Goal: Task Accomplishment & Management: Complete application form

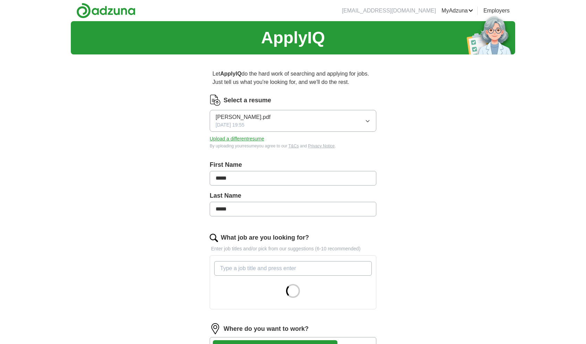
click at [239, 139] on button "Upload a different resume" at bounding box center [237, 138] width 54 height 7
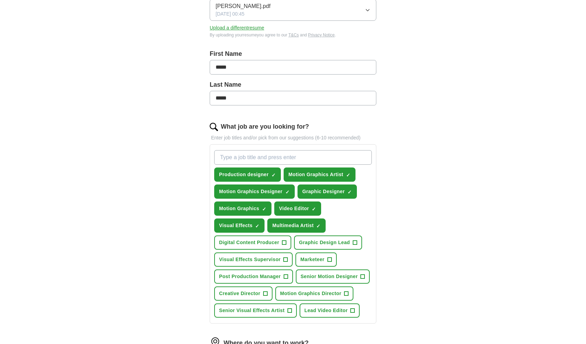
scroll to position [113, 0]
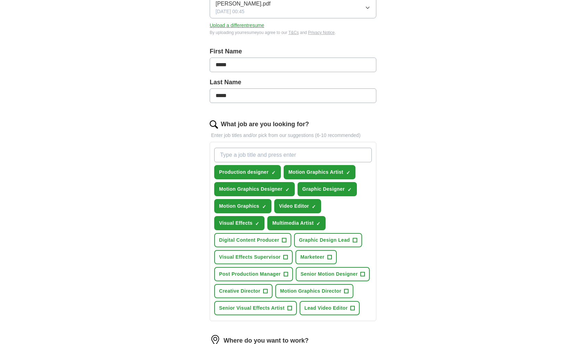
click at [344, 152] on input "What job are you looking for?" at bounding box center [293, 155] width 158 height 15
type input "Motion Designer"
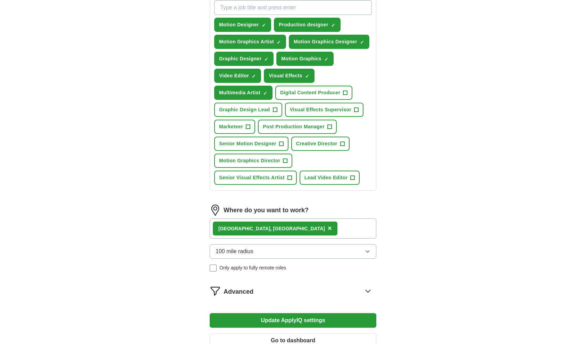
scroll to position [265, 0]
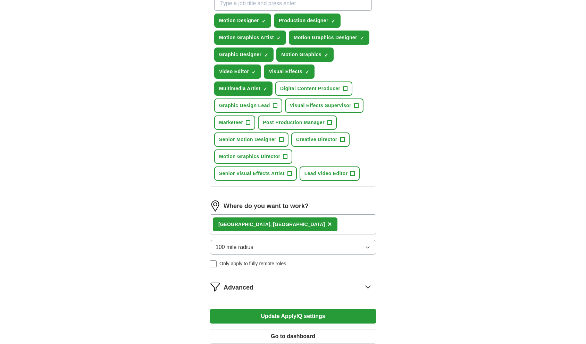
click at [287, 226] on div "Mechanicsville, VA ×" at bounding box center [293, 224] width 167 height 20
click at [328, 225] on span "×" at bounding box center [330, 224] width 4 height 8
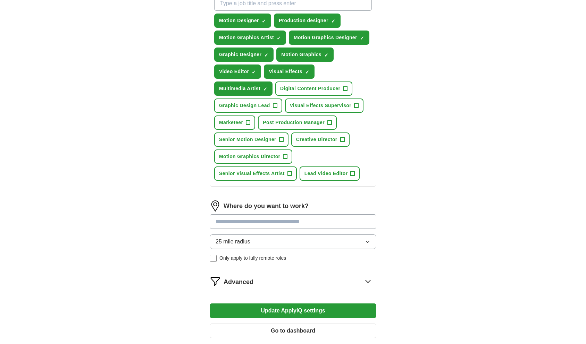
click at [266, 225] on input at bounding box center [293, 221] width 167 height 15
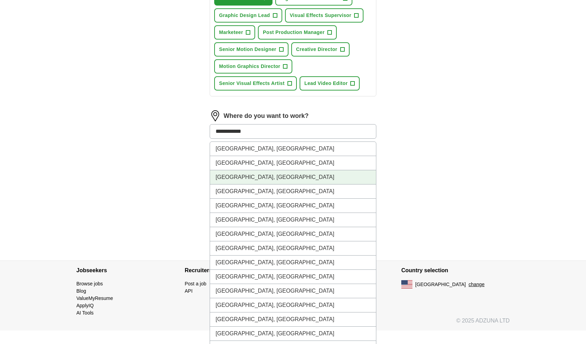
scroll to position [350, 0]
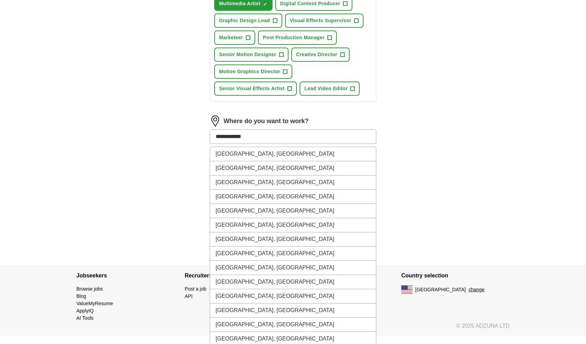
drag, startPoint x: 240, startPoint y: 138, endPoint x: 204, endPoint y: 140, distance: 36.5
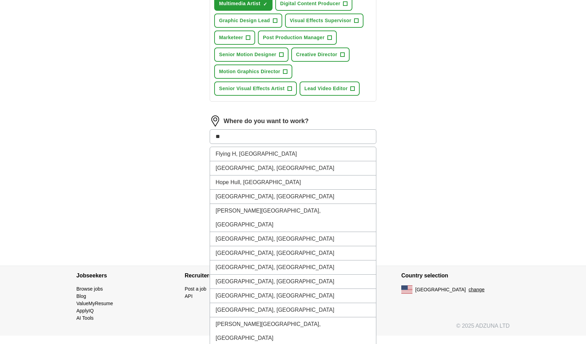
type input "*"
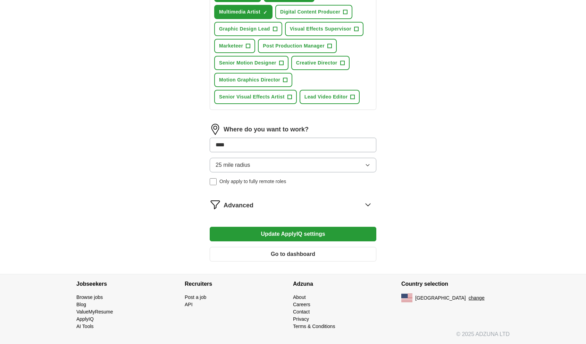
type input "*****"
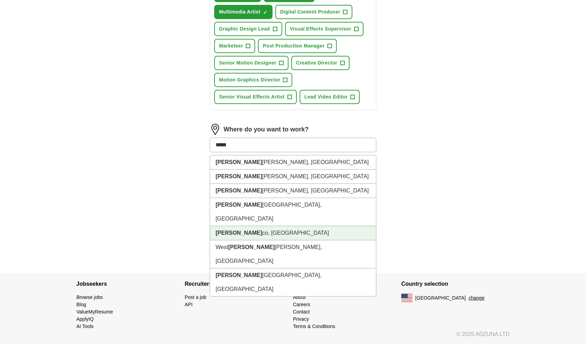
click at [235, 226] on li "Henri co, VA" at bounding box center [293, 233] width 166 height 14
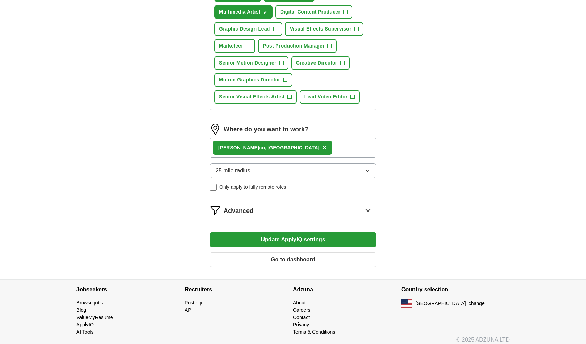
click at [253, 172] on button "25 mile radius" at bounding box center [293, 170] width 167 height 15
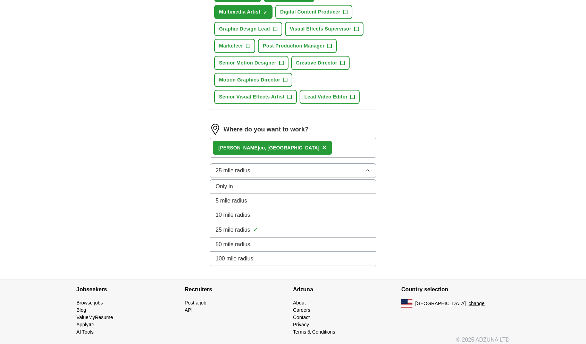
click at [269, 259] on div "100 mile radius" at bounding box center [292, 259] width 155 height 8
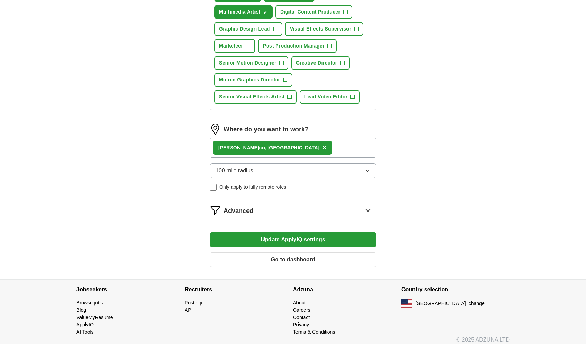
click at [251, 243] on button "Update ApplyIQ settings" at bounding box center [293, 239] width 167 height 15
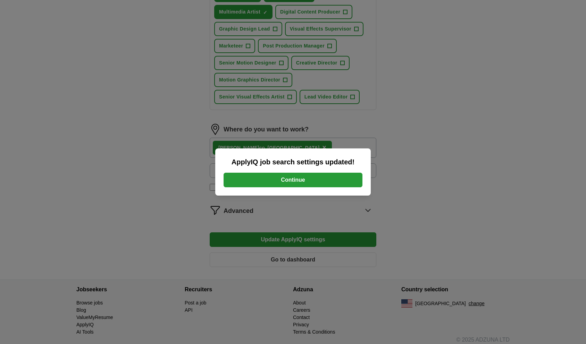
click at [255, 178] on button "Continue" at bounding box center [292, 180] width 139 height 15
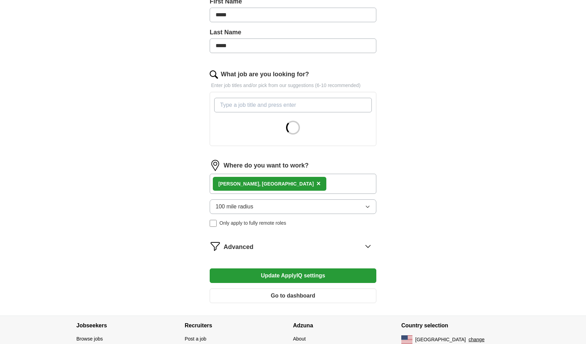
scroll to position [164, 0]
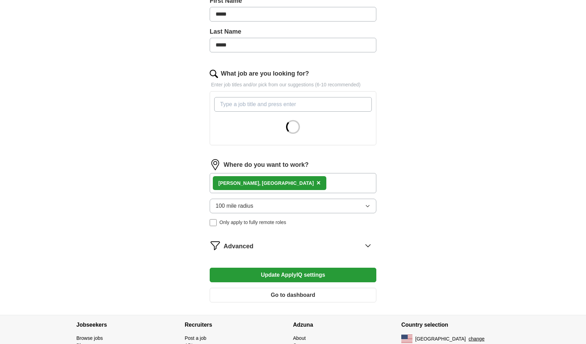
click at [369, 206] on icon "button" at bounding box center [368, 206] width 6 height 6
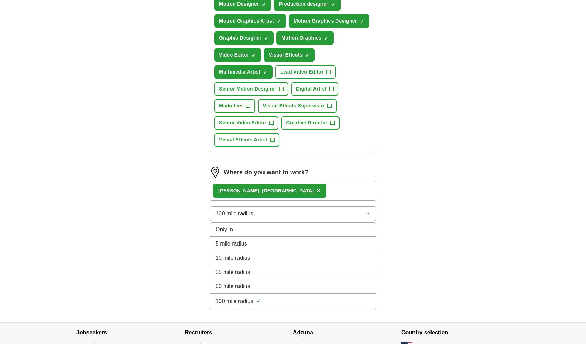
scroll to position [282, 0]
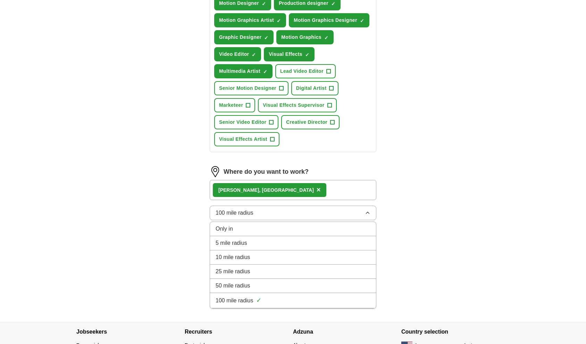
click at [349, 284] on div "50 mile radius" at bounding box center [292, 286] width 155 height 8
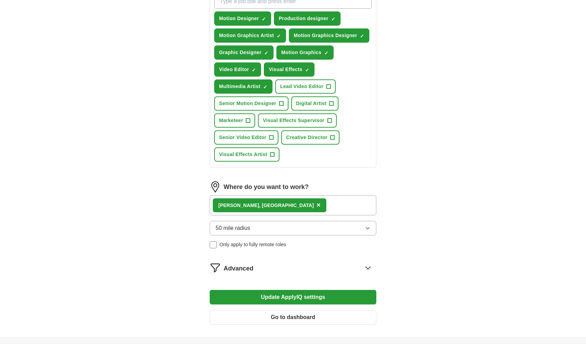
scroll to position [268, 0]
click at [367, 269] on icon at bounding box center [367, 267] width 5 height 2
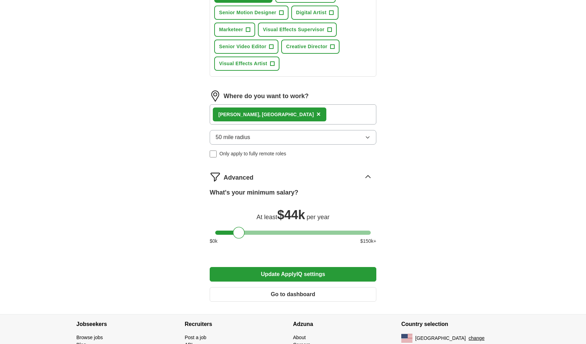
scroll to position [370, 0]
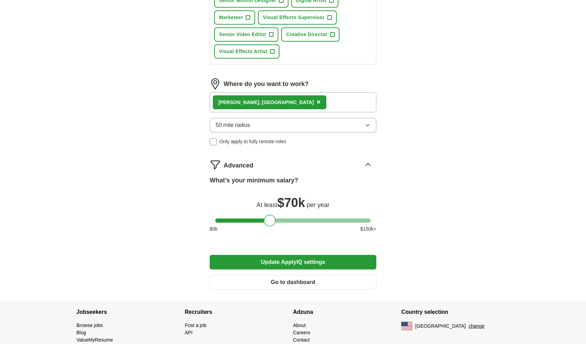
drag, startPoint x: 240, startPoint y: 222, endPoint x: 271, endPoint y: 221, distance: 31.3
click at [271, 221] on div at bounding box center [270, 221] width 12 height 12
click at [293, 266] on button "Update ApplyIQ settings" at bounding box center [293, 262] width 167 height 15
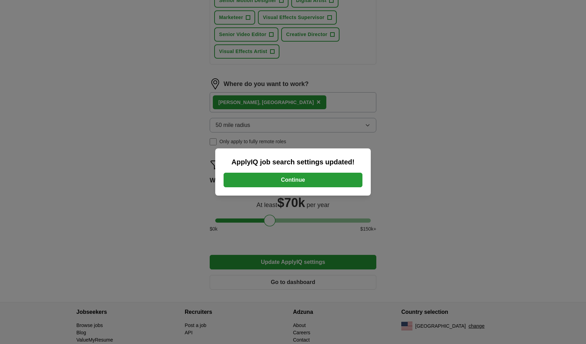
click at [320, 179] on button "Continue" at bounding box center [292, 180] width 139 height 15
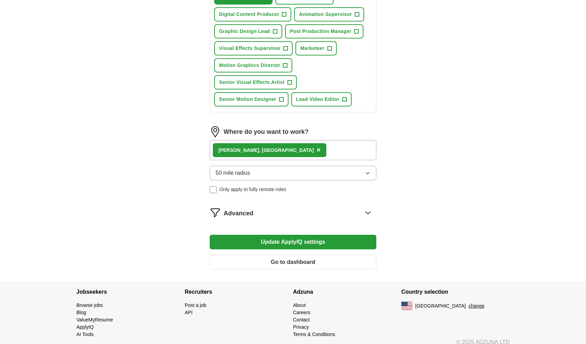
scroll to position [364, 0]
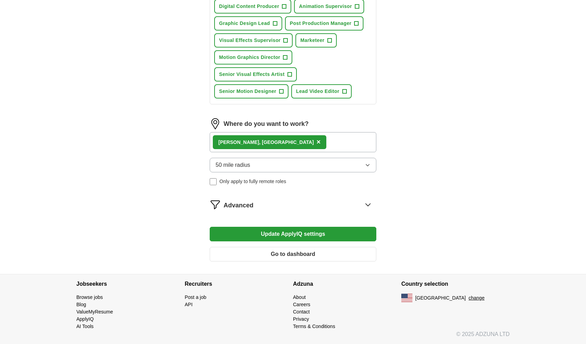
click at [316, 142] on span "×" at bounding box center [318, 142] width 4 height 8
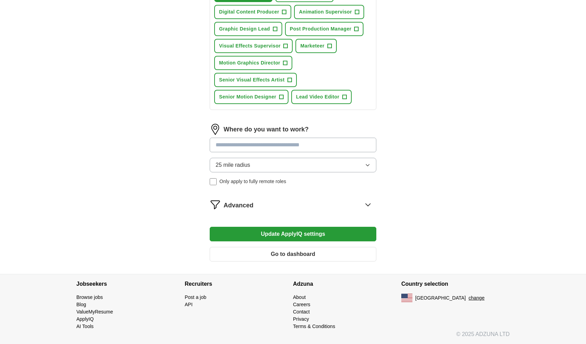
scroll to position [359, 0]
click at [262, 145] on input at bounding box center [293, 145] width 167 height 15
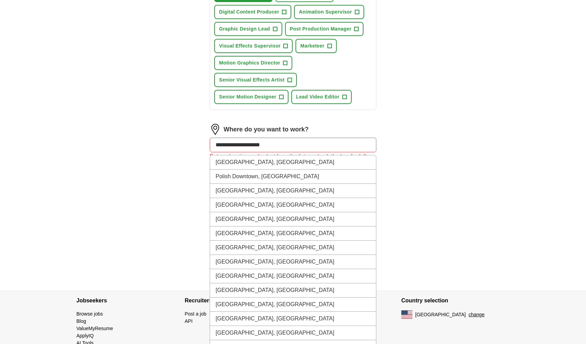
drag, startPoint x: 289, startPoint y: 145, endPoint x: 213, endPoint y: 149, distance: 76.8
click at [213, 149] on input "**********" at bounding box center [293, 145] width 167 height 15
type input "********"
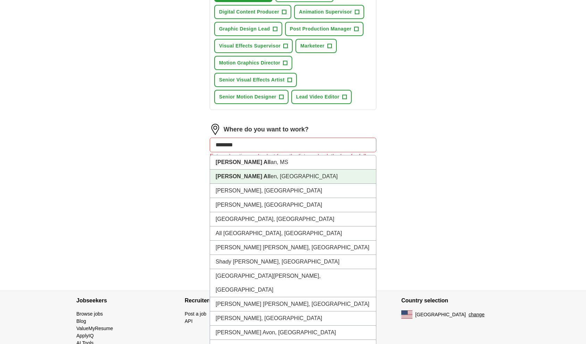
click at [226, 178] on strong "Glen All" at bounding box center [242, 176] width 55 height 6
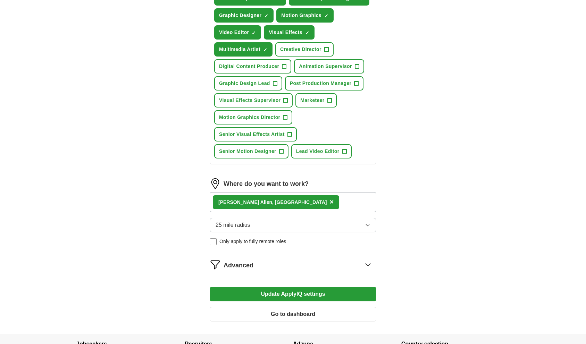
scroll to position [304, 0]
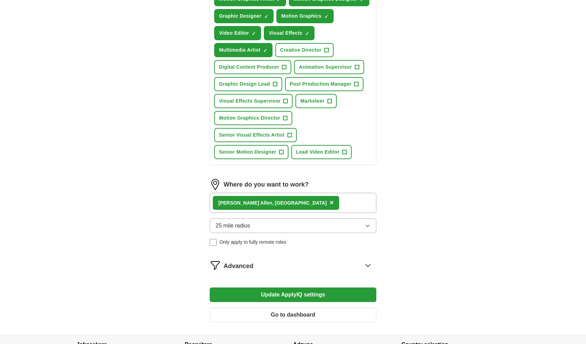
click at [320, 296] on button "Update ApplyIQ settings" at bounding box center [293, 295] width 167 height 15
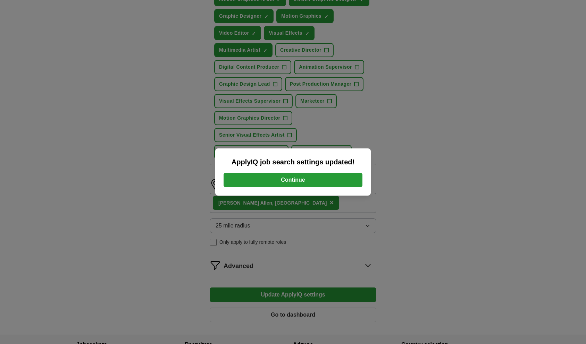
click at [308, 181] on button "Continue" at bounding box center [292, 180] width 139 height 15
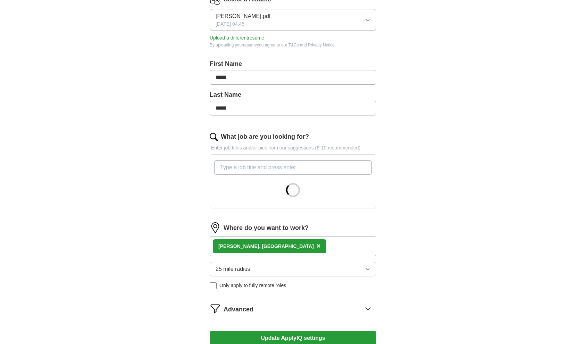
scroll to position [105, 0]
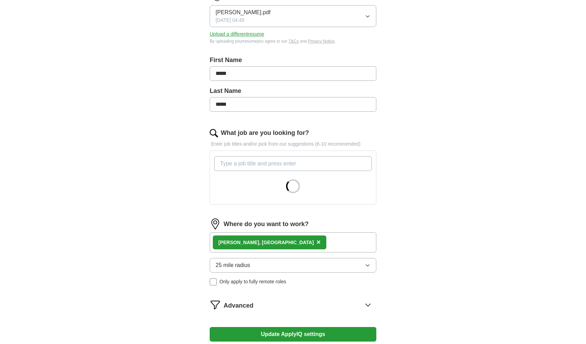
click at [316, 244] on span "×" at bounding box center [318, 242] width 4 height 8
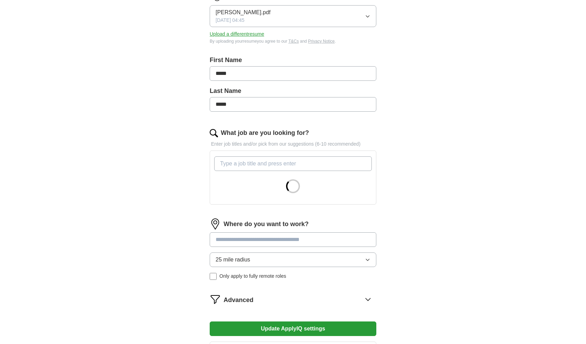
click at [256, 244] on form "Select a resume Sarah_Keturah_Jones_Resume.pdf 08/31/2025, 04:45 Upload a diffe…" at bounding box center [293, 176] width 167 height 372
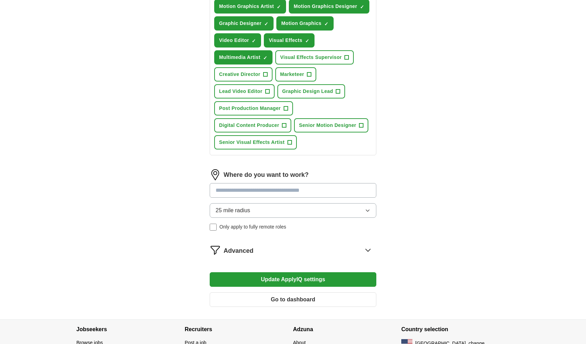
scroll to position [310, 0]
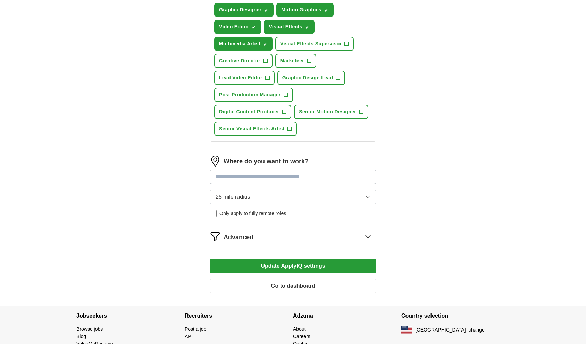
click at [257, 174] on input at bounding box center [293, 177] width 167 height 15
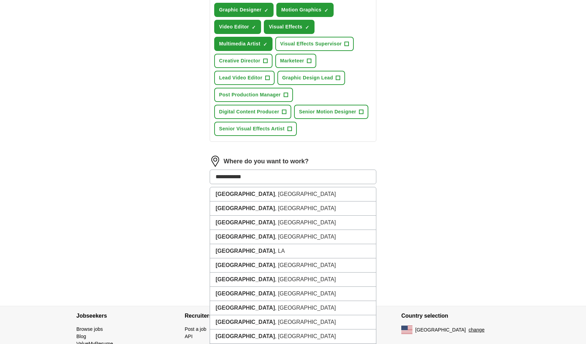
type input "**********"
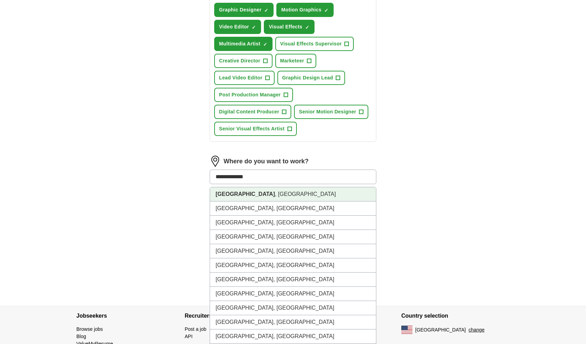
click at [265, 195] on li "Richmond City , VA" at bounding box center [293, 194] width 166 height 14
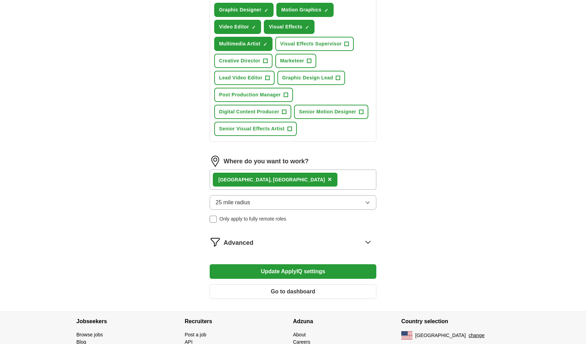
click at [302, 271] on button "Update ApplyIQ settings" at bounding box center [293, 271] width 167 height 15
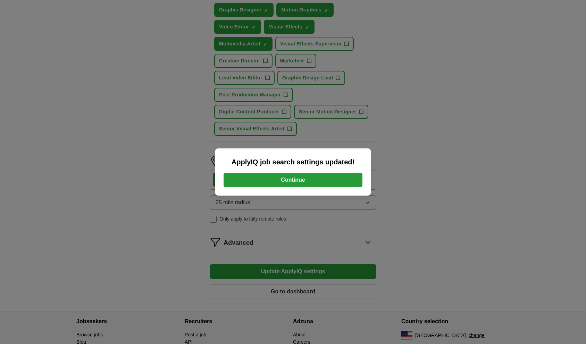
click at [312, 178] on button "Continue" at bounding box center [292, 180] width 139 height 15
